Goal: Task Accomplishment & Management: Manage account settings

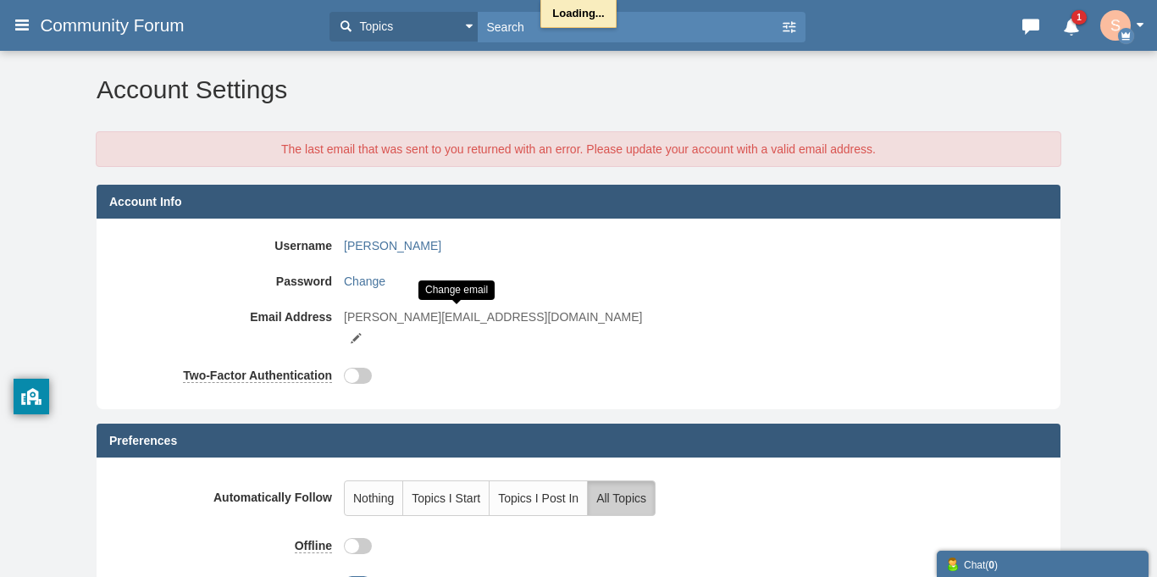
click at [363, 331] on small at bounding box center [355, 338] width 15 height 15
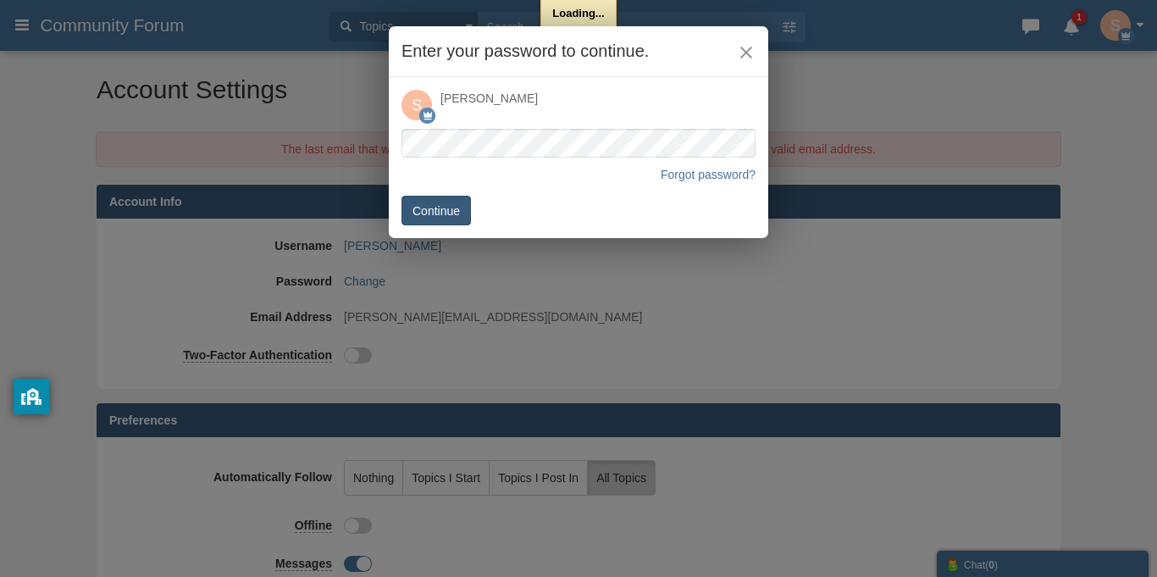
click at [449, 211] on button "Continue" at bounding box center [436, 211] width 69 height 30
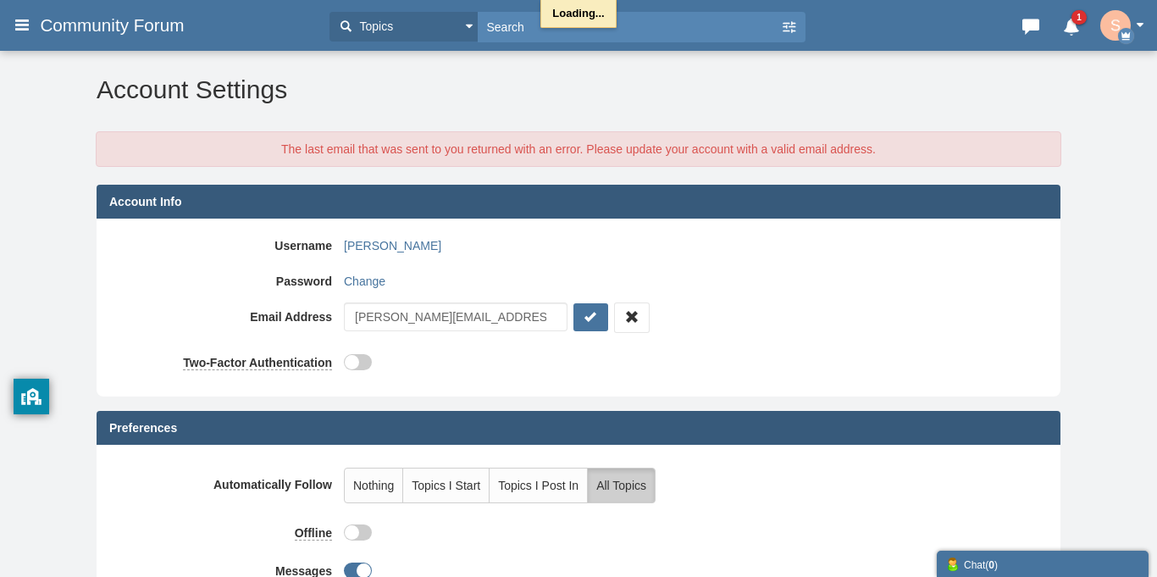
type input "sward@gmail.comm"
click button "submit" at bounding box center [592, 317] width 36 height 28
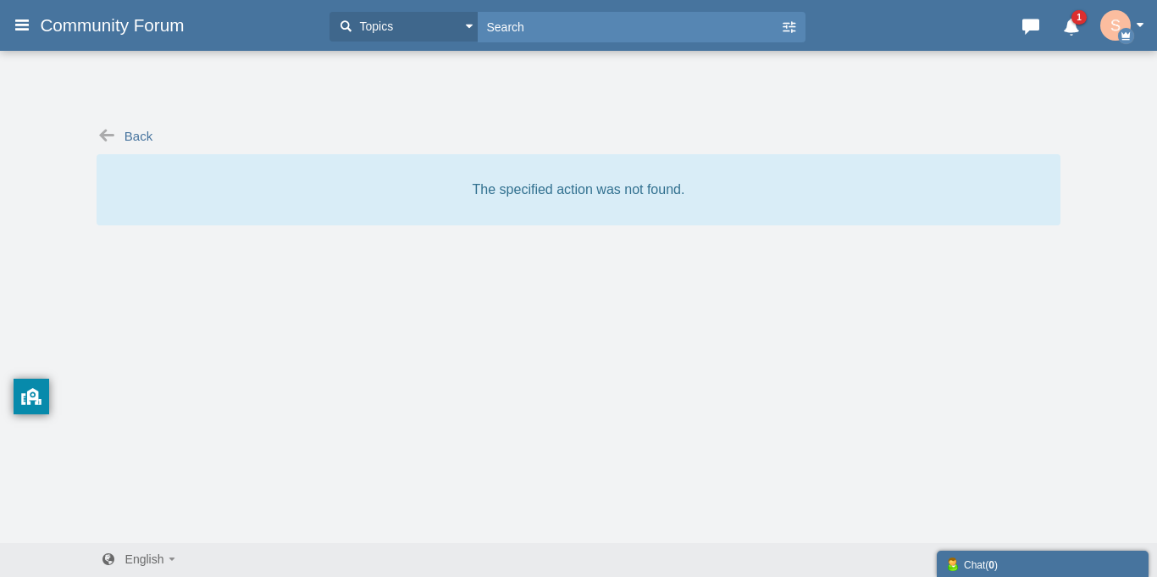
click at [1125, 28] on icon "button" at bounding box center [1126, 36] width 16 height 16
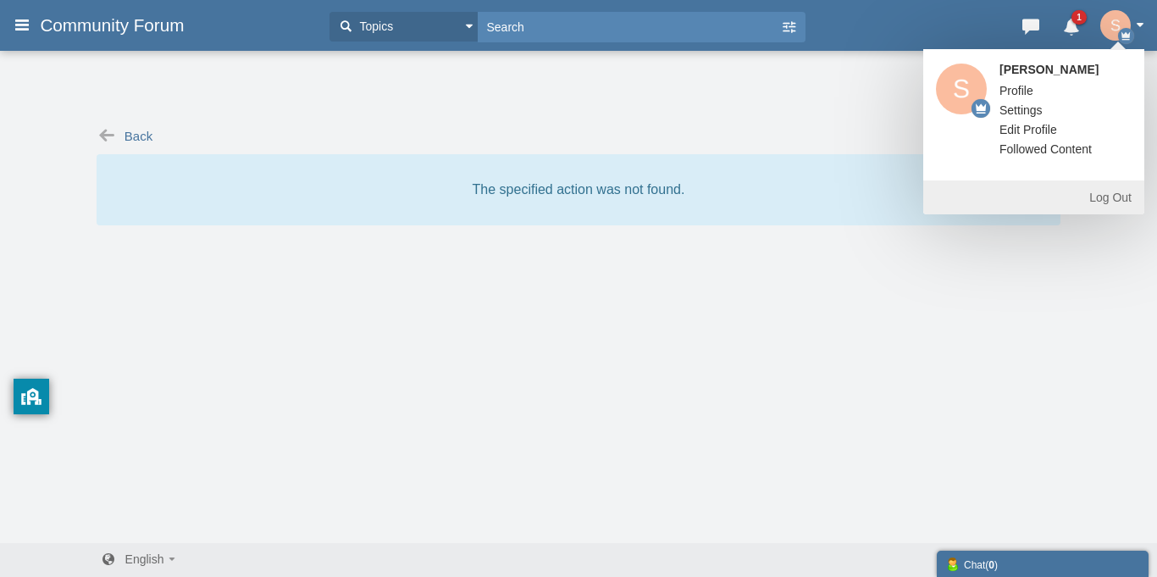
click at [1017, 91] on span "Profile" at bounding box center [1017, 91] width 34 height 14
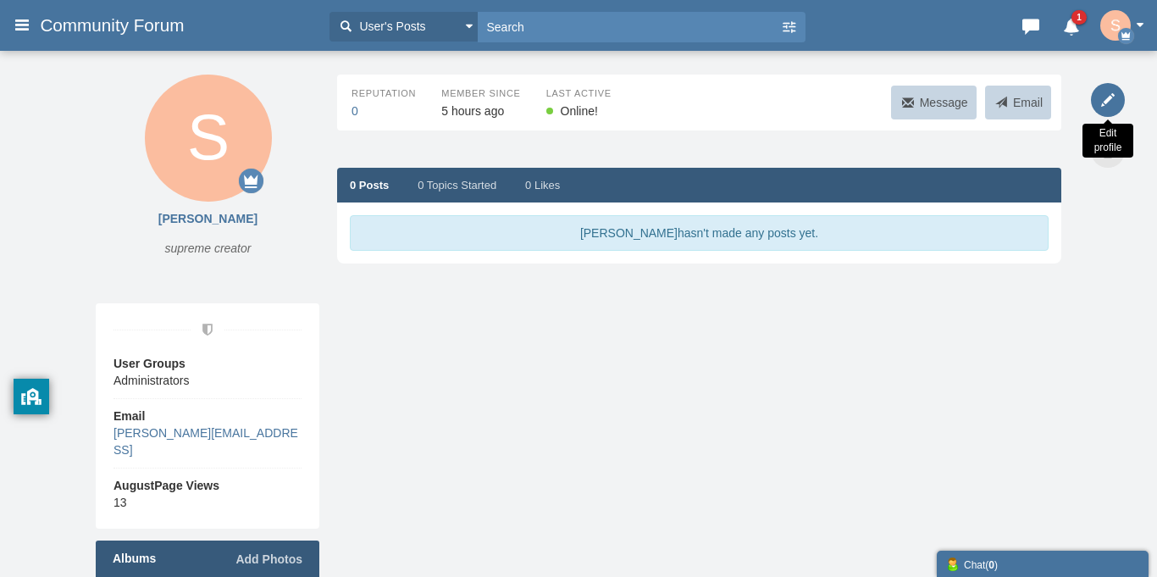
click at [1111, 100] on icon at bounding box center [1108, 100] width 34 height 34
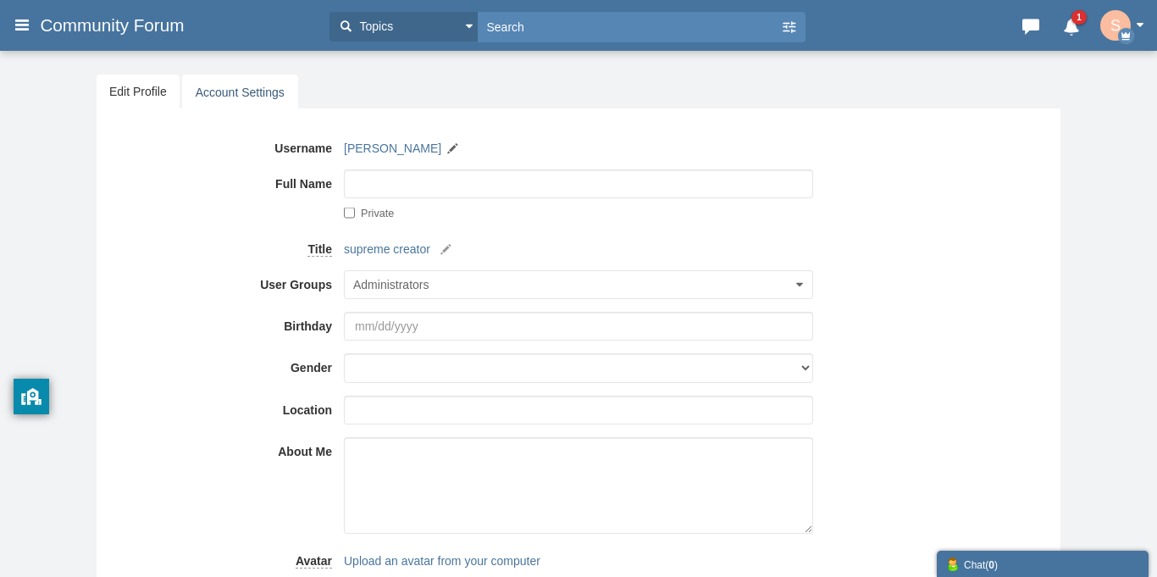
click at [219, 99] on link "Account Settings" at bounding box center [240, 93] width 116 height 36
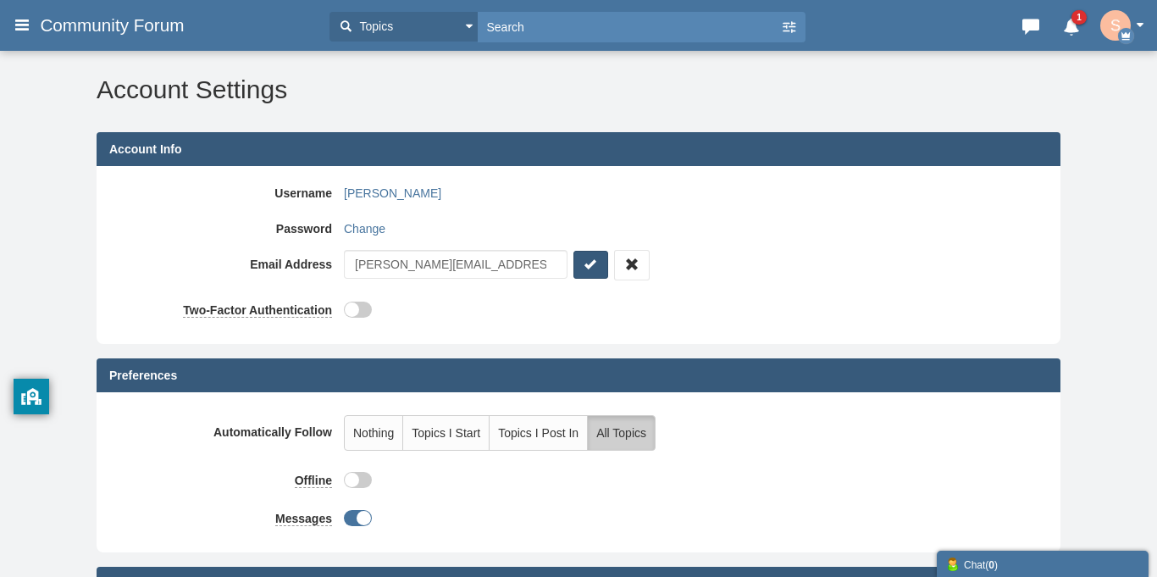
type input "[PERSON_NAME][EMAIL_ADDRESS][DOMAIN_NAME]"
click at [600, 273] on icon "submit" at bounding box center [591, 265] width 17 height 18
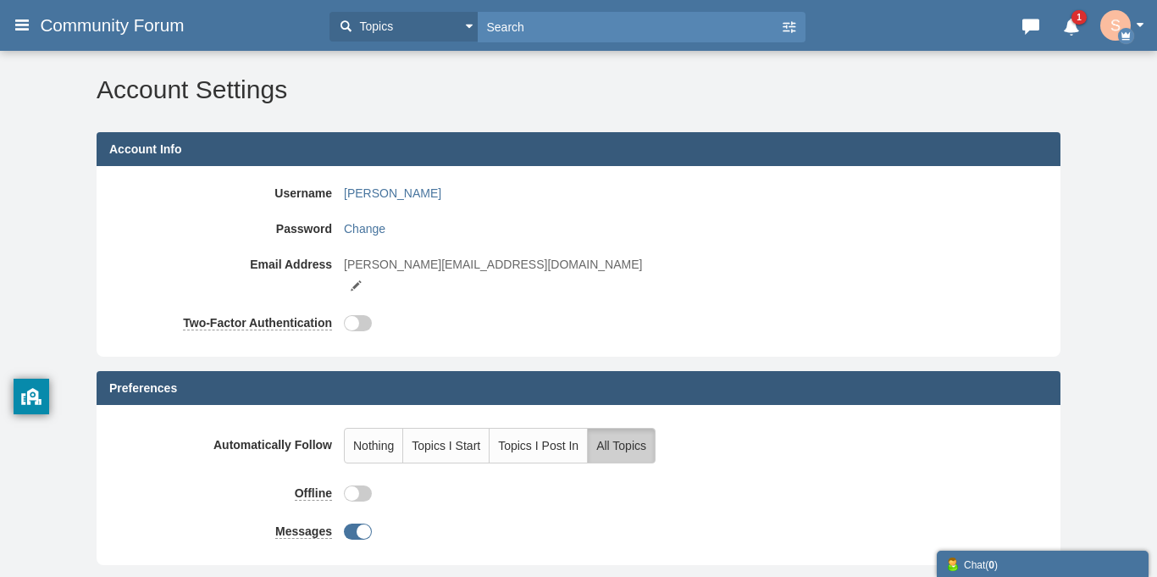
click at [15, 30] on icon at bounding box center [22, 24] width 19 height 30
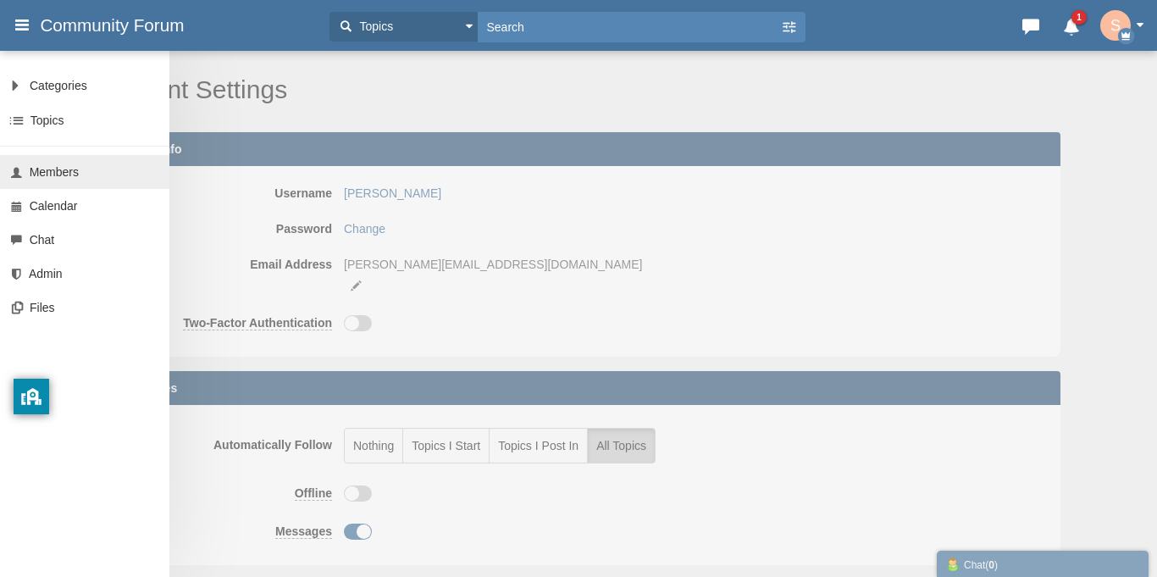
click at [82, 186] on link "Members" at bounding box center [84, 172] width 169 height 34
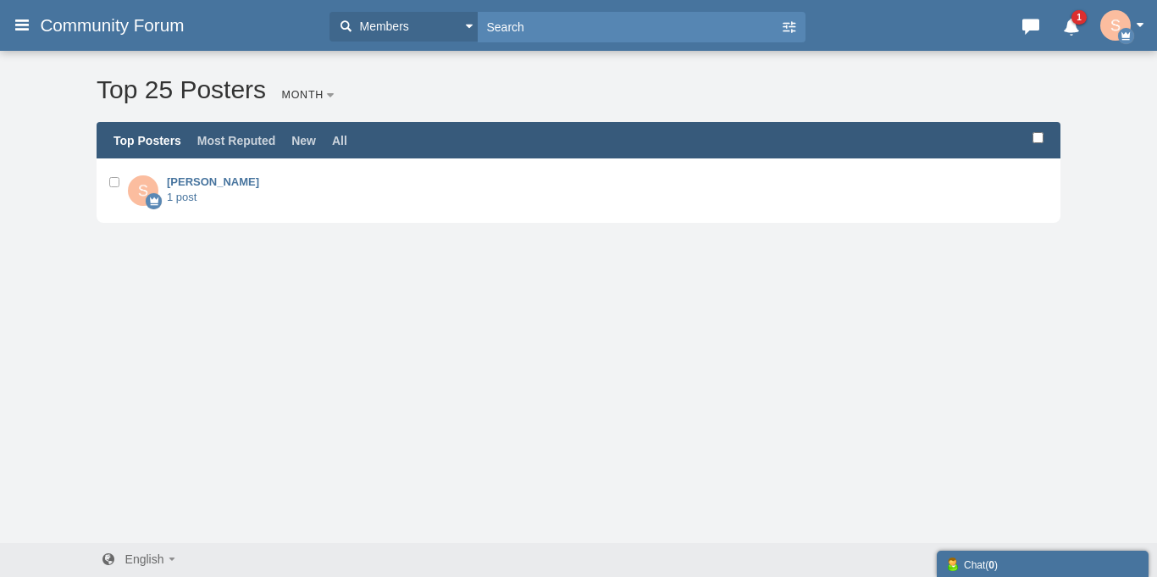
click at [349, 201] on ul "sward 1 post" at bounding box center [579, 190] width 964 height 47
click at [180, 180] on link "sward" at bounding box center [213, 181] width 92 height 13
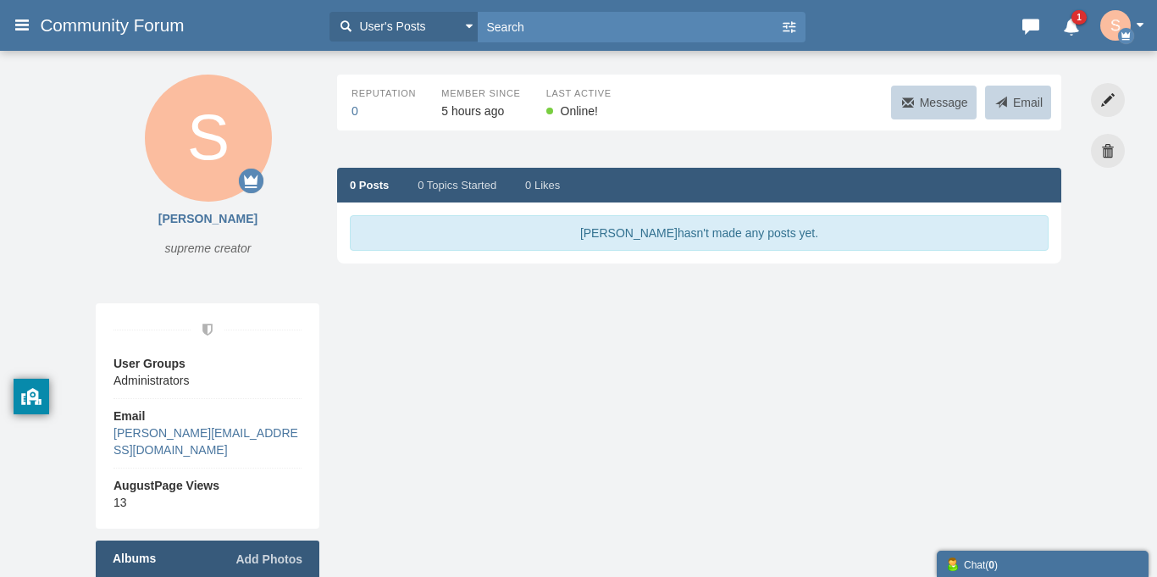
click at [30, 29] on icon at bounding box center [22, 24] width 19 height 30
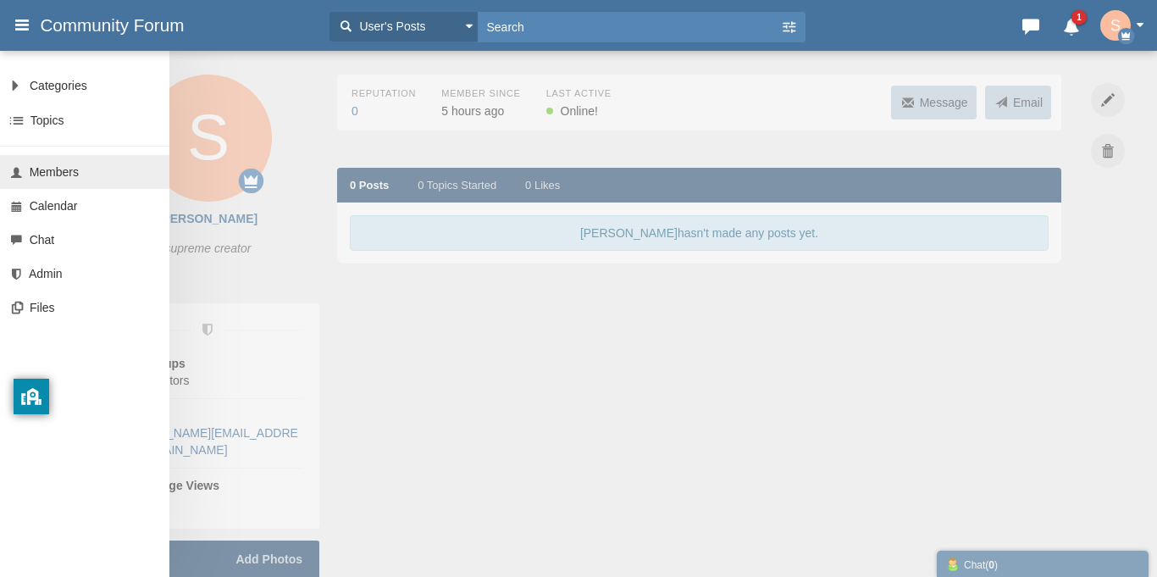
click at [64, 175] on span "Members" at bounding box center [54, 172] width 49 height 14
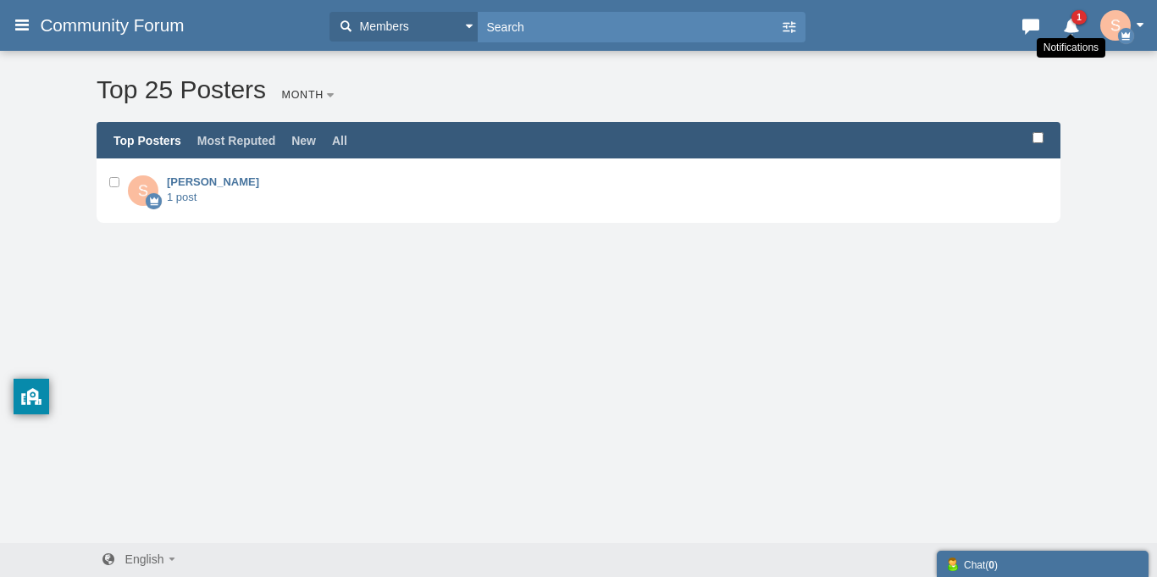
click at [1076, 30] on icon at bounding box center [1072, 22] width 24 height 17
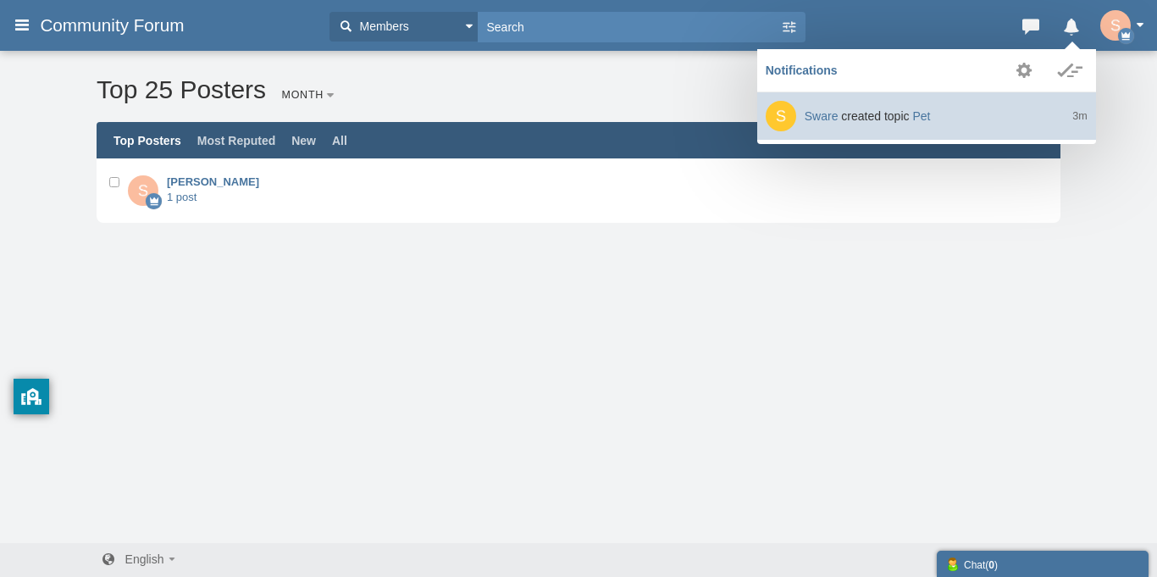
click at [907, 124] on link "Sware created topic Pet 3m" at bounding box center [926, 115] width 339 height 47
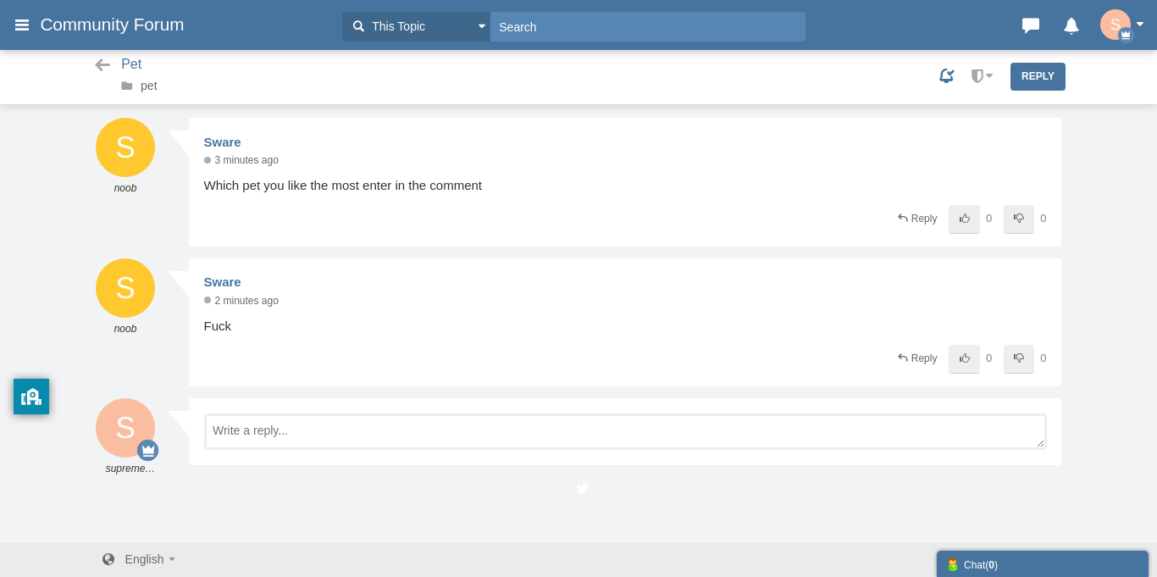
scroll to position [2, 0]
click at [115, 141] on img at bounding box center [125, 145] width 59 height 59
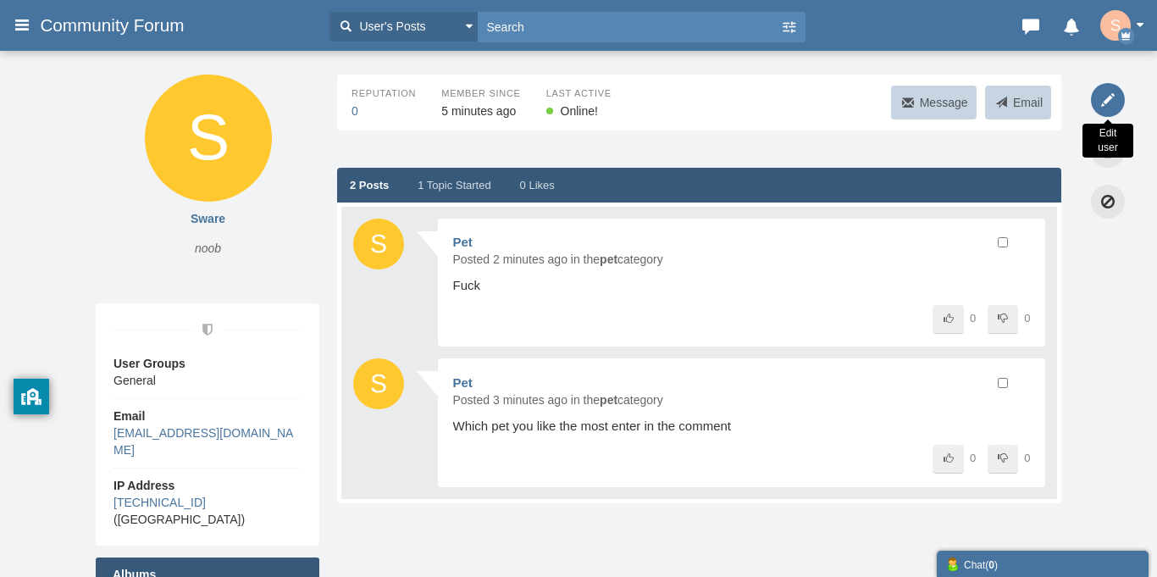
click at [1106, 85] on icon at bounding box center [1108, 100] width 34 height 34
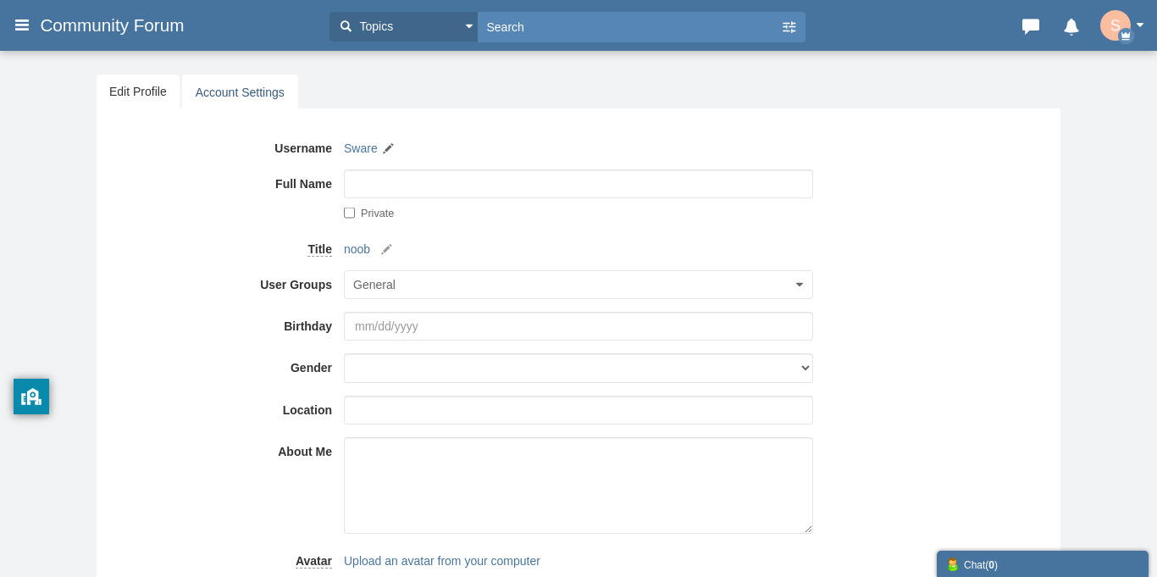
click at [236, 94] on link "Account Settings" at bounding box center [240, 93] width 116 height 36
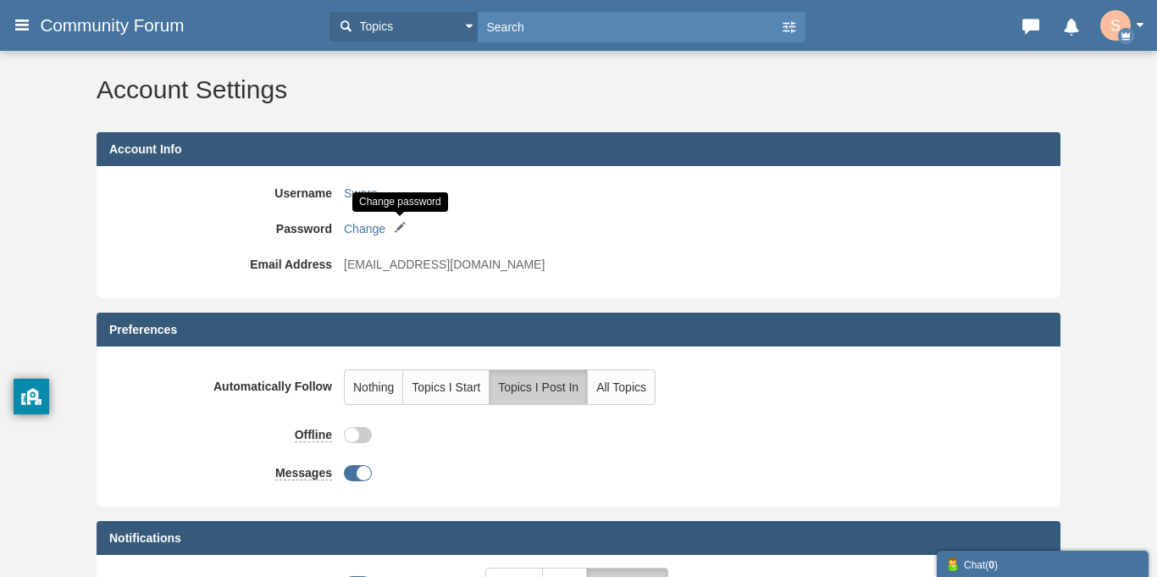
click at [402, 227] on small at bounding box center [400, 227] width 15 height 15
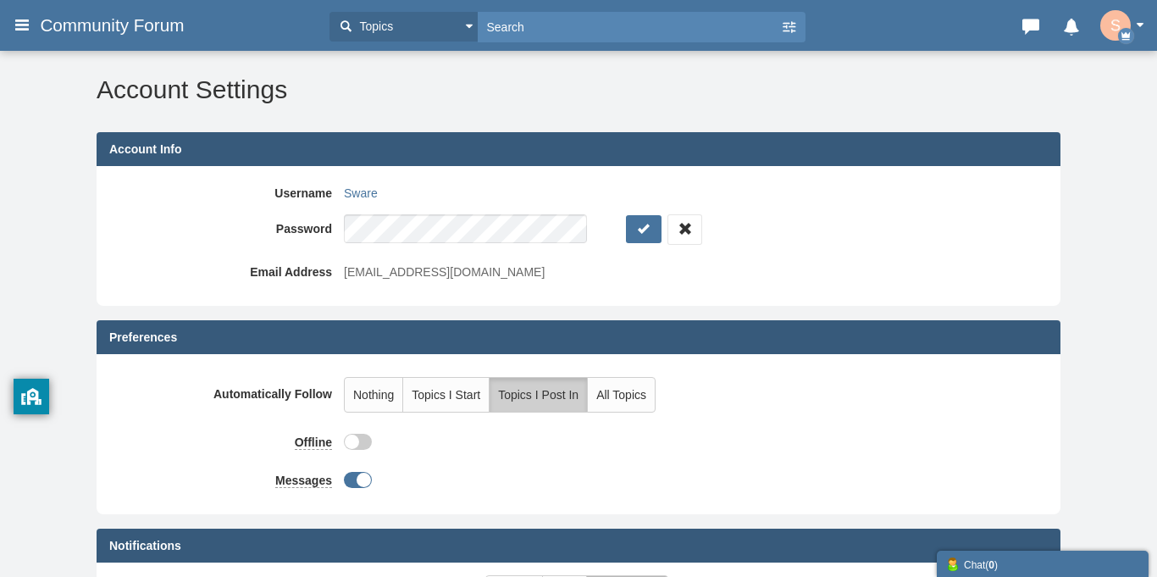
click at [555, 313] on div "Account Info Username Sware Password Change Email Address Sware@gmail.com" at bounding box center [579, 225] width 966 height 188
click at [677, 234] on icon "button" at bounding box center [685, 229] width 17 height 20
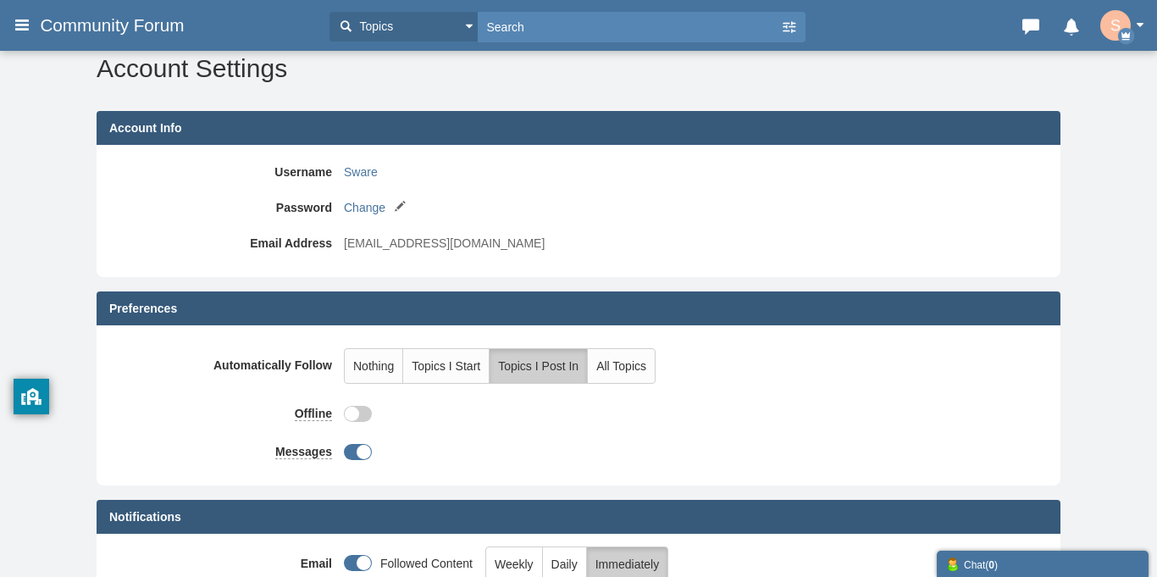
scroll to position [29, 0]
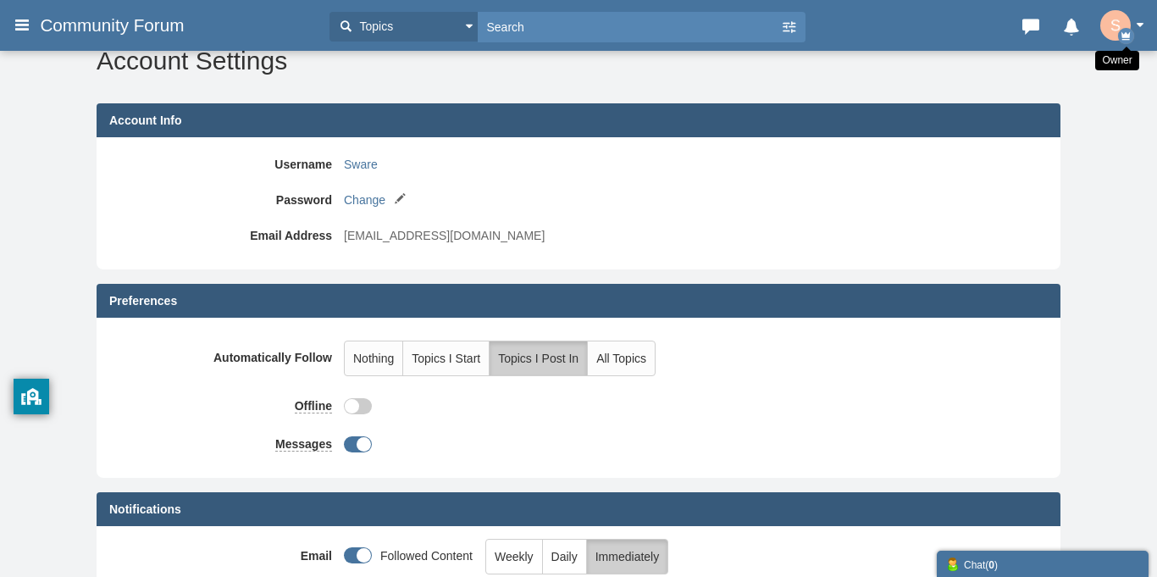
click at [1118, 25] on img "button" at bounding box center [1116, 25] width 30 height 30
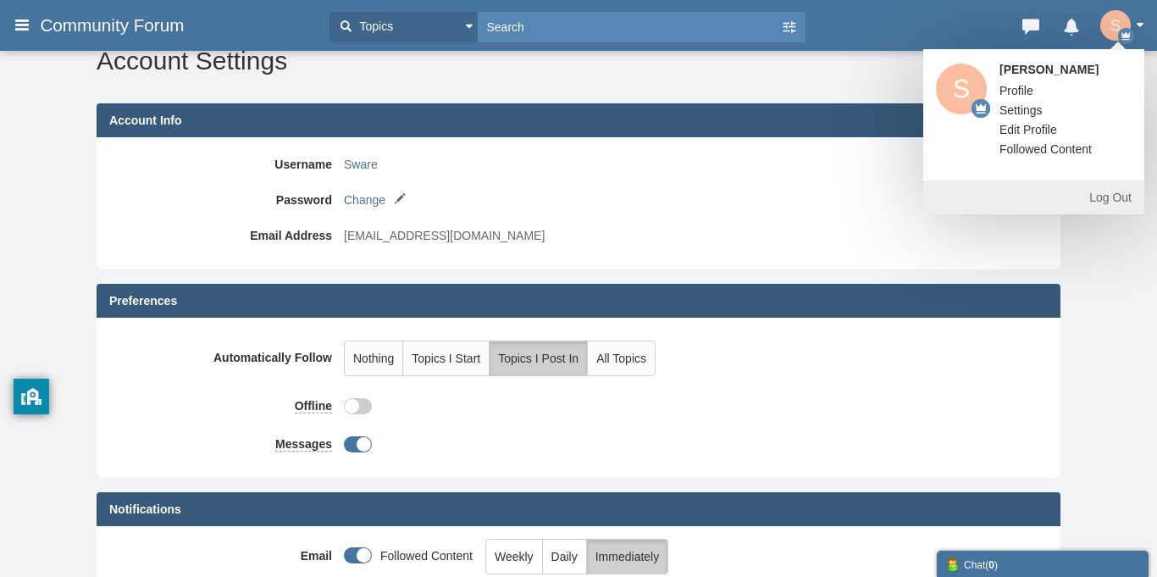
click at [1112, 197] on link "Log Out" at bounding box center [1033, 197] width 221 height 34
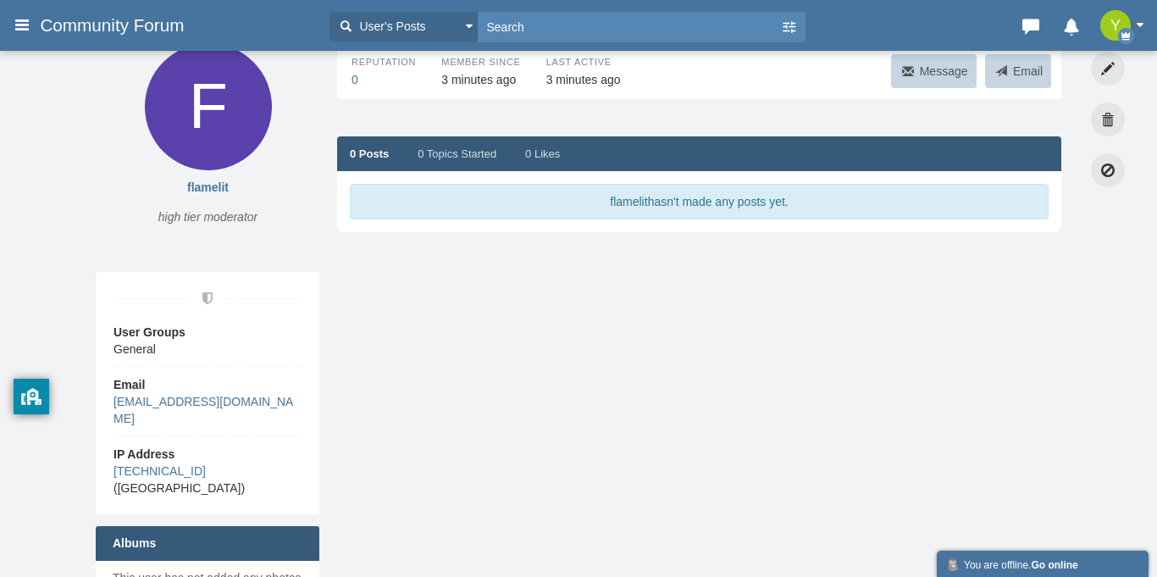
scroll to position [32, 0]
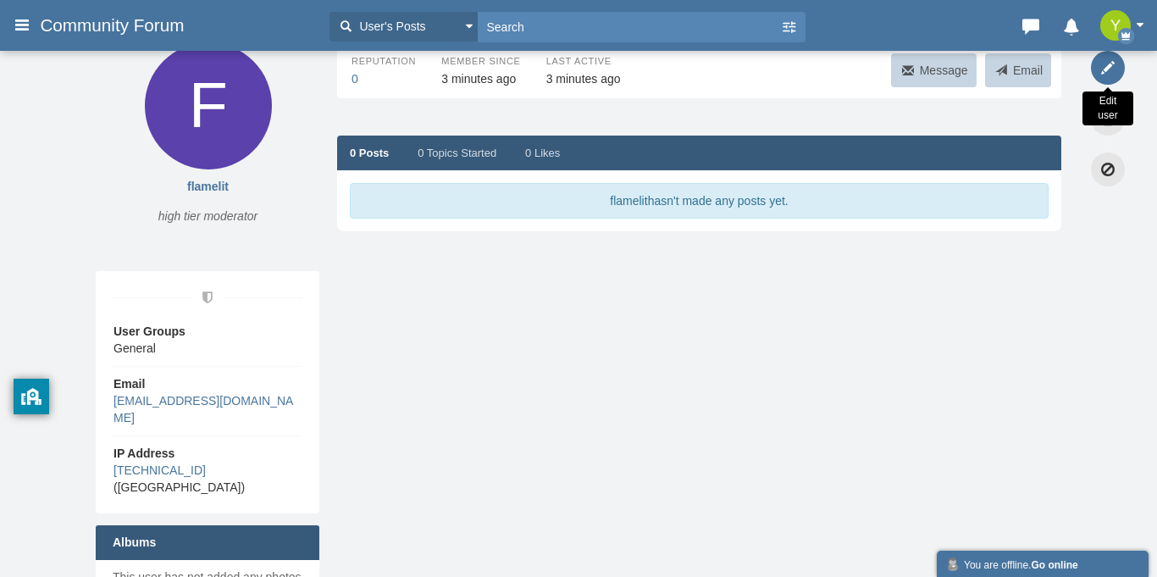
click at [1105, 65] on icon at bounding box center [1108, 68] width 34 height 34
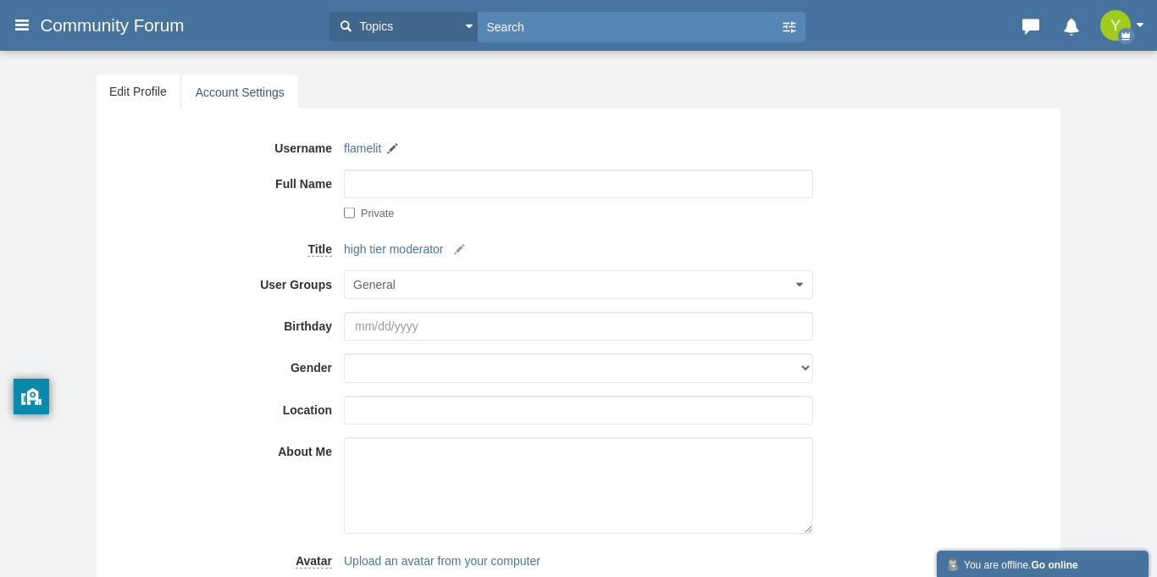
click at [241, 90] on link "Account Settings" at bounding box center [240, 93] width 116 height 36
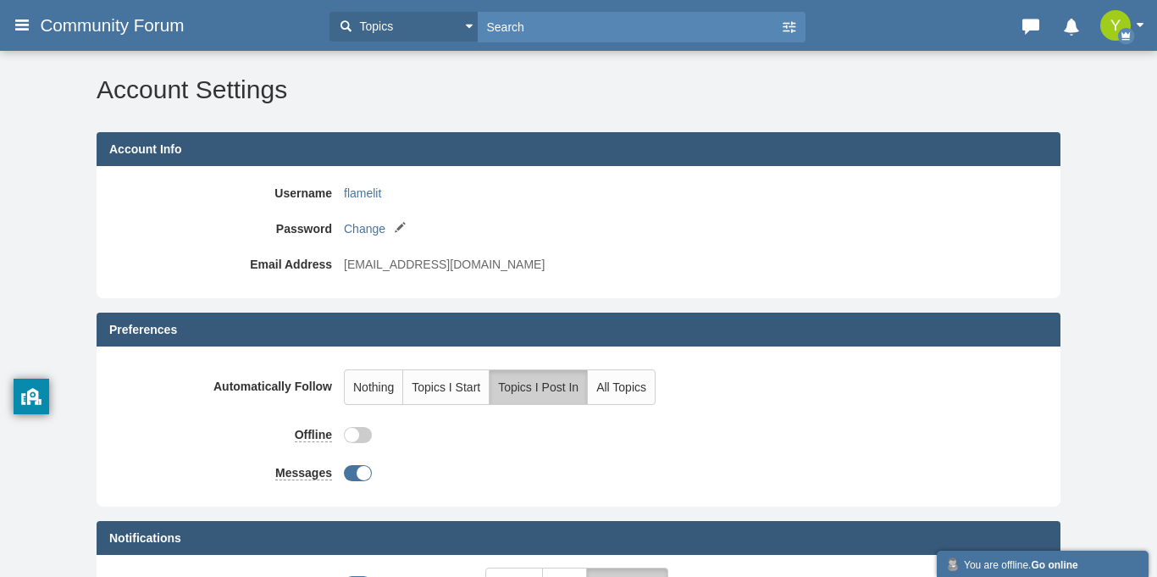
click at [400, 229] on small at bounding box center [400, 227] width 15 height 15
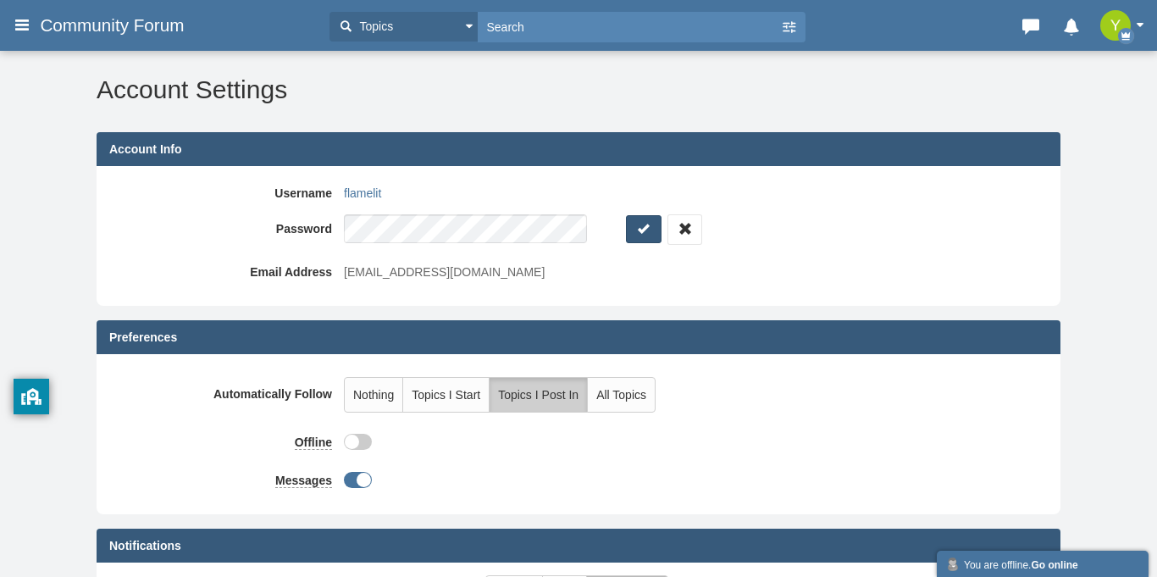
click at [635, 229] on icon "submit" at bounding box center [643, 229] width 17 height 18
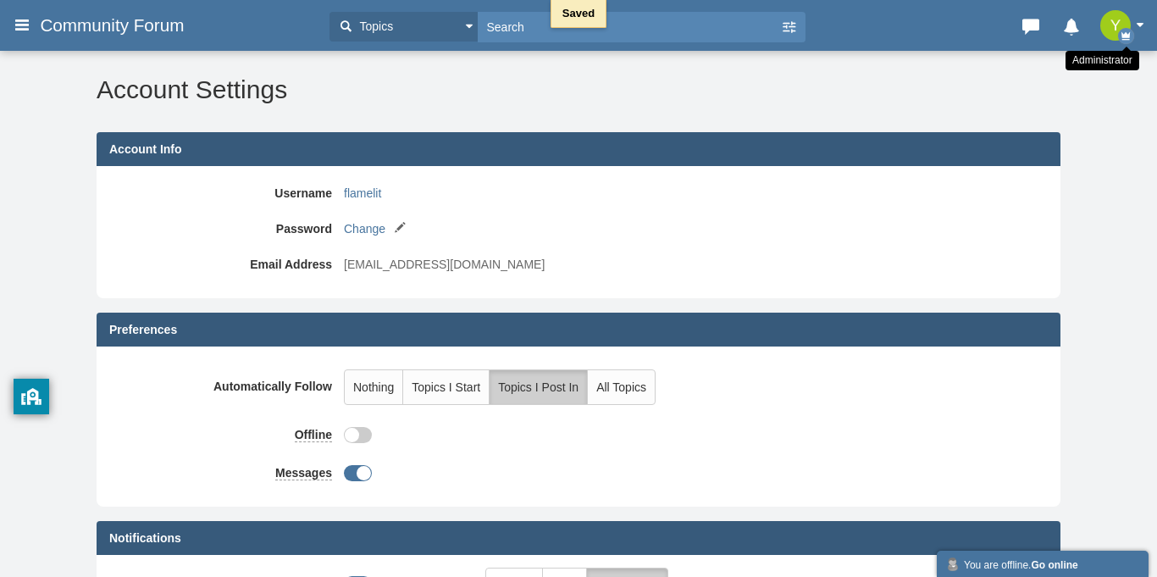
click at [1128, 41] on icon "button" at bounding box center [1126, 36] width 16 height 16
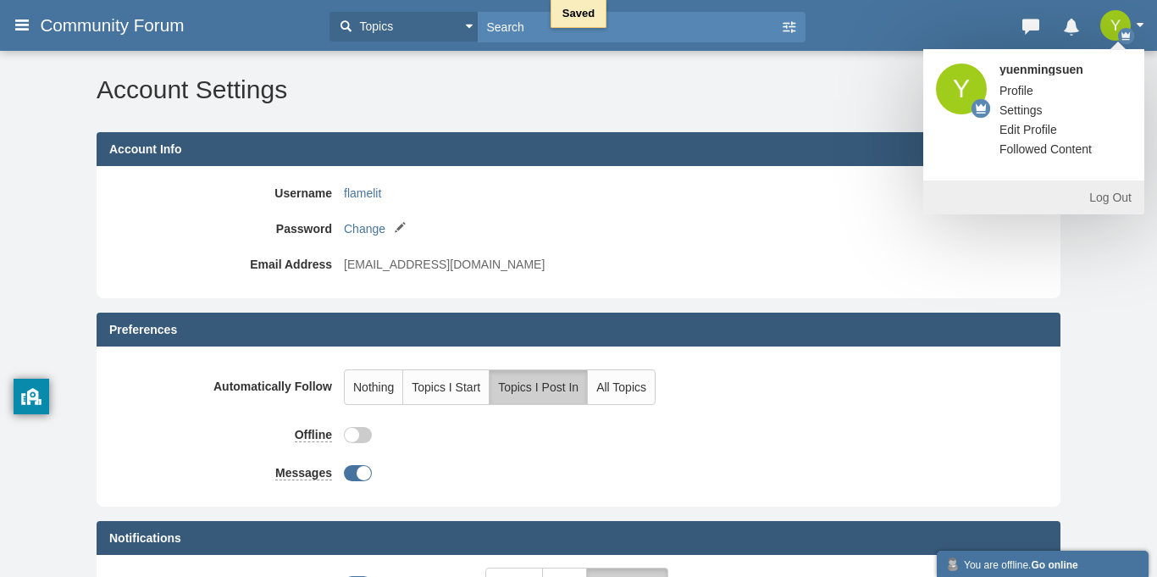
click at [1106, 197] on link "Log Out" at bounding box center [1033, 197] width 221 height 34
